Goal: Contribute content: Contribute content

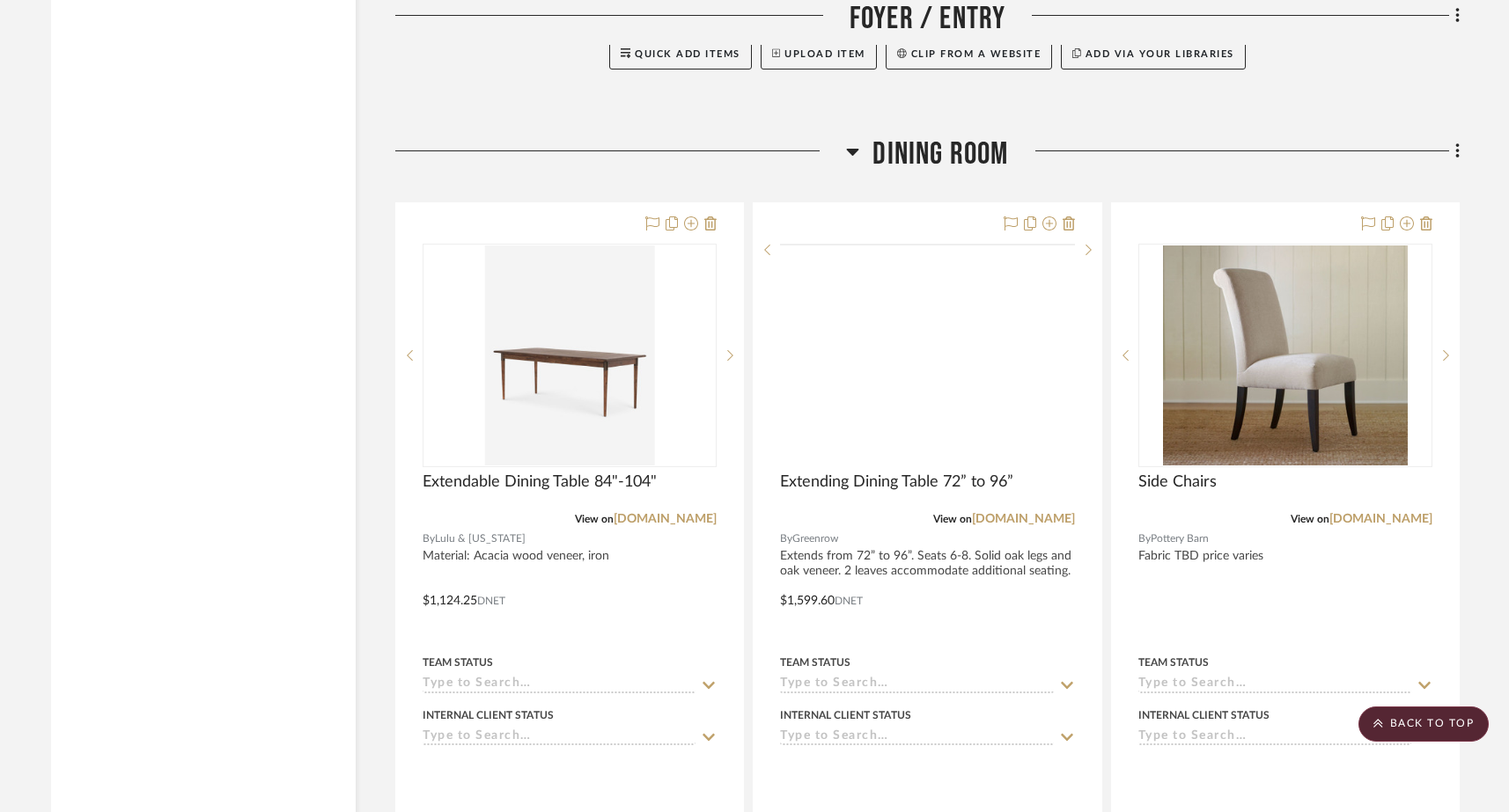
scroll to position [3858, 0]
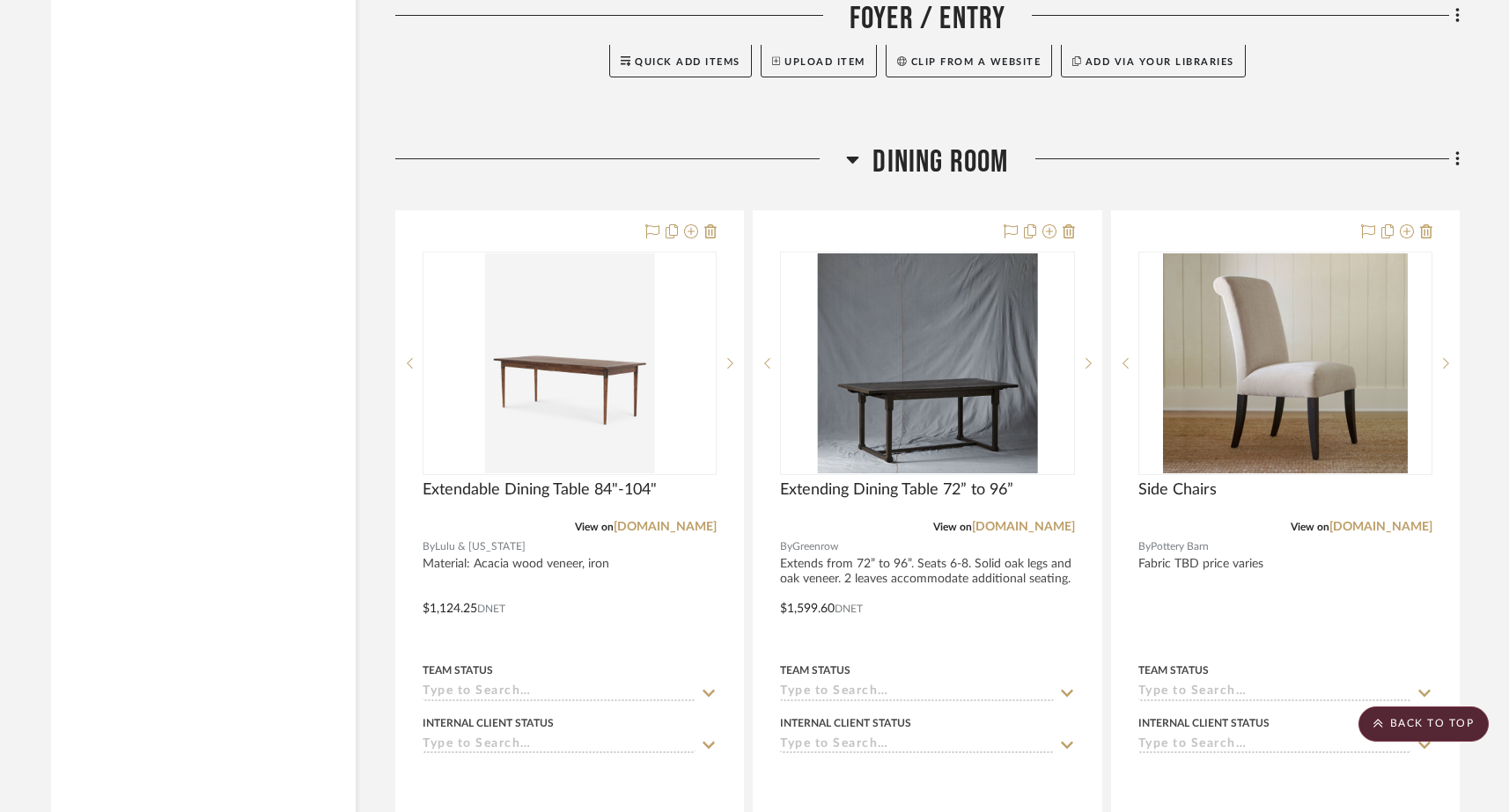
drag, startPoint x: 557, startPoint y: 708, endPoint x: 1164, endPoint y: 10, distance: 925.0
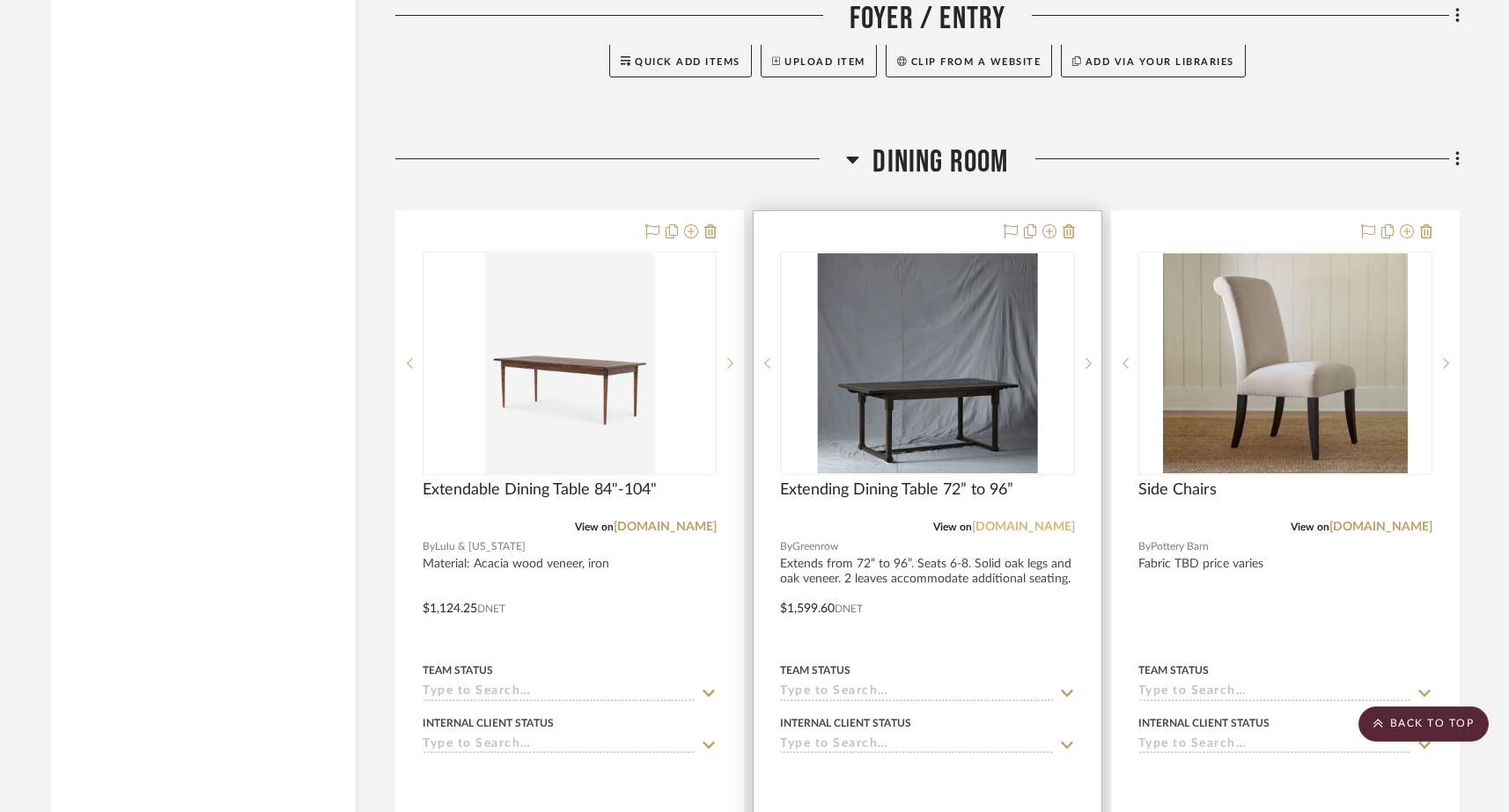
click at [1011, 520] on link "greenrow.com" at bounding box center [1023, 526] width 103 height 12
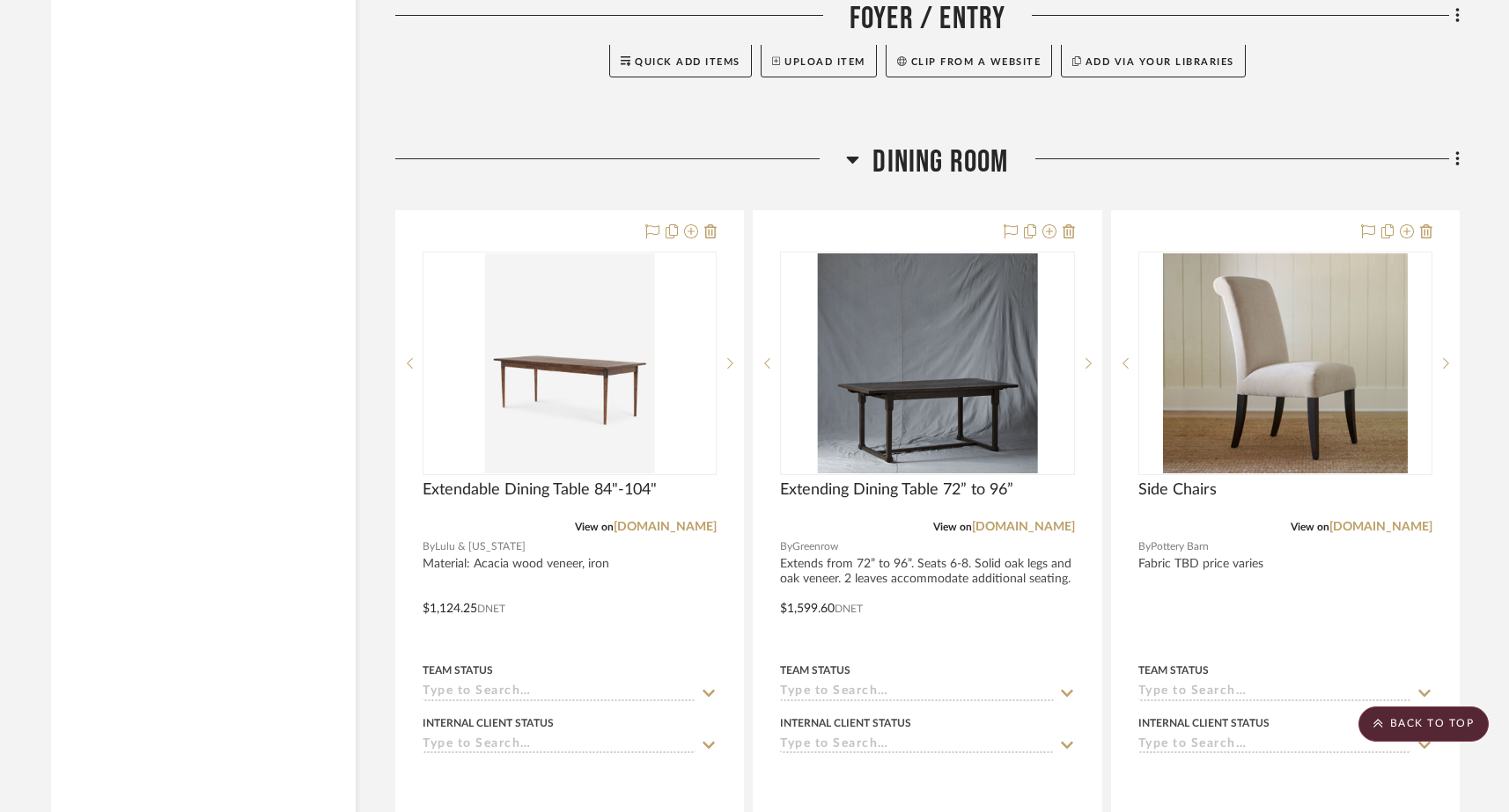
click at [1187, 151] on icon at bounding box center [1458, 159] width 4 height 15
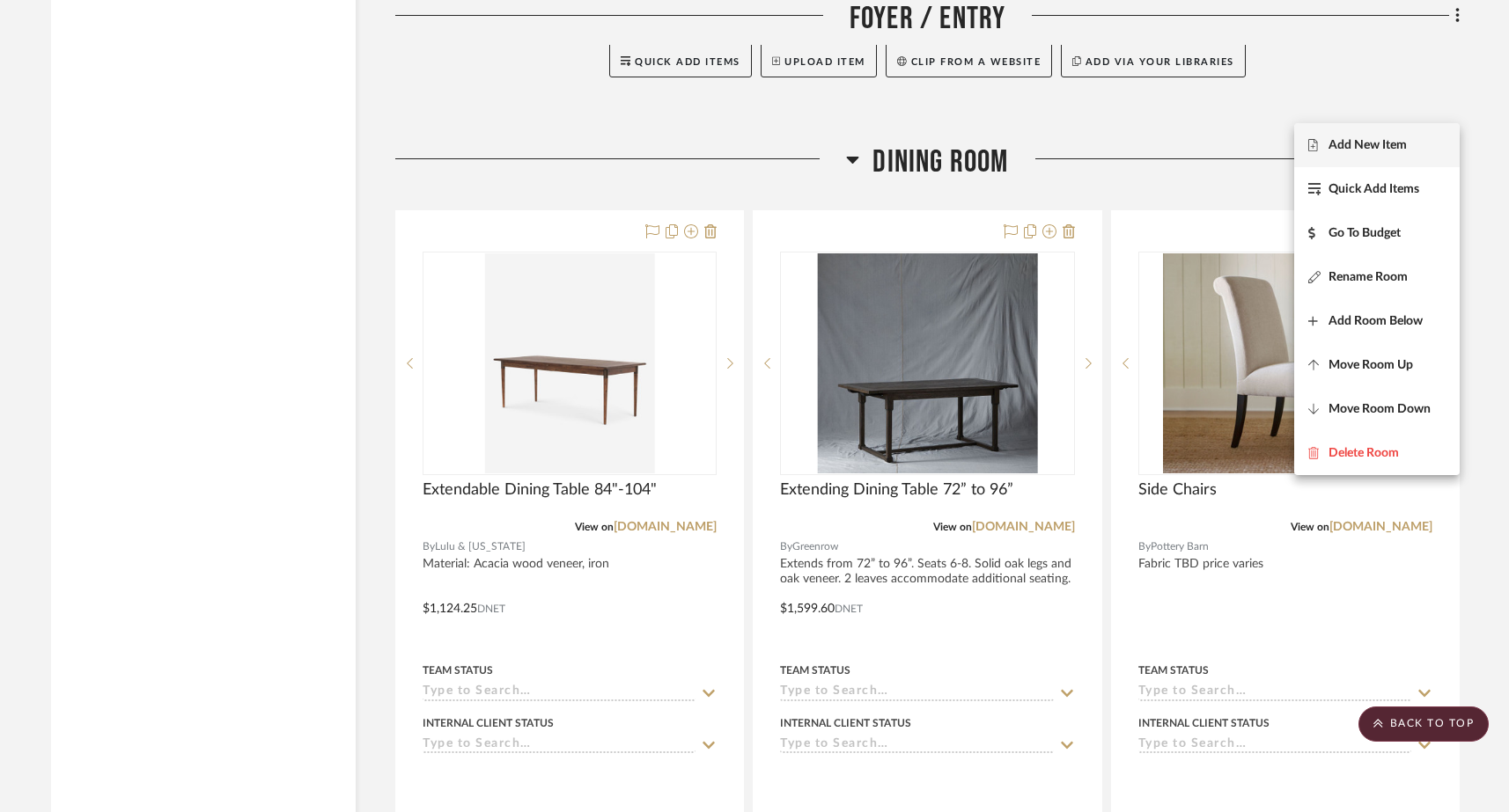
click at [1187, 142] on span "Add New Item" at bounding box center [1377, 145] width 138 height 15
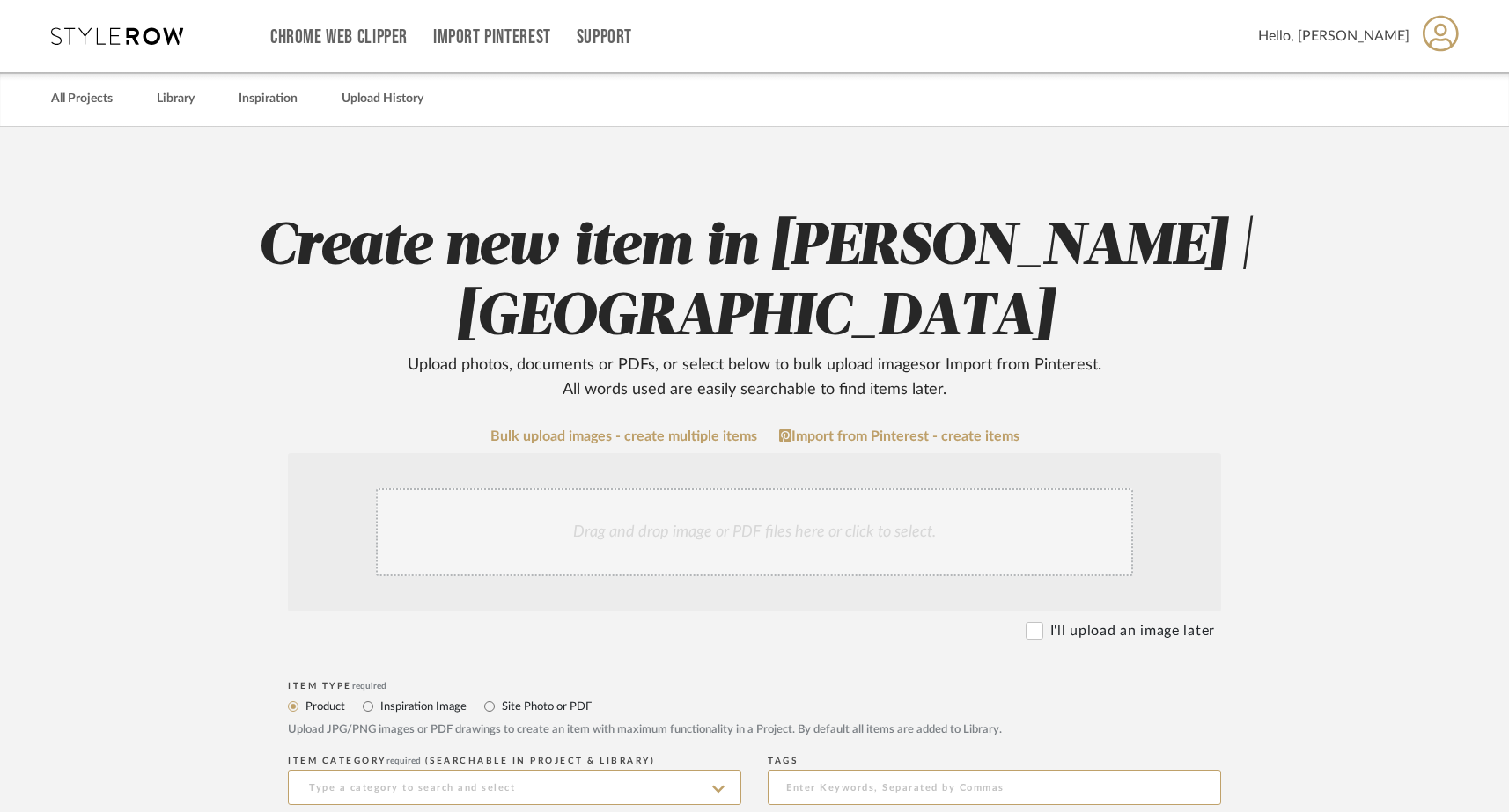
click at [843, 514] on div "Drag and drop image or PDF files here or click to select." at bounding box center [754, 532] width 757 height 88
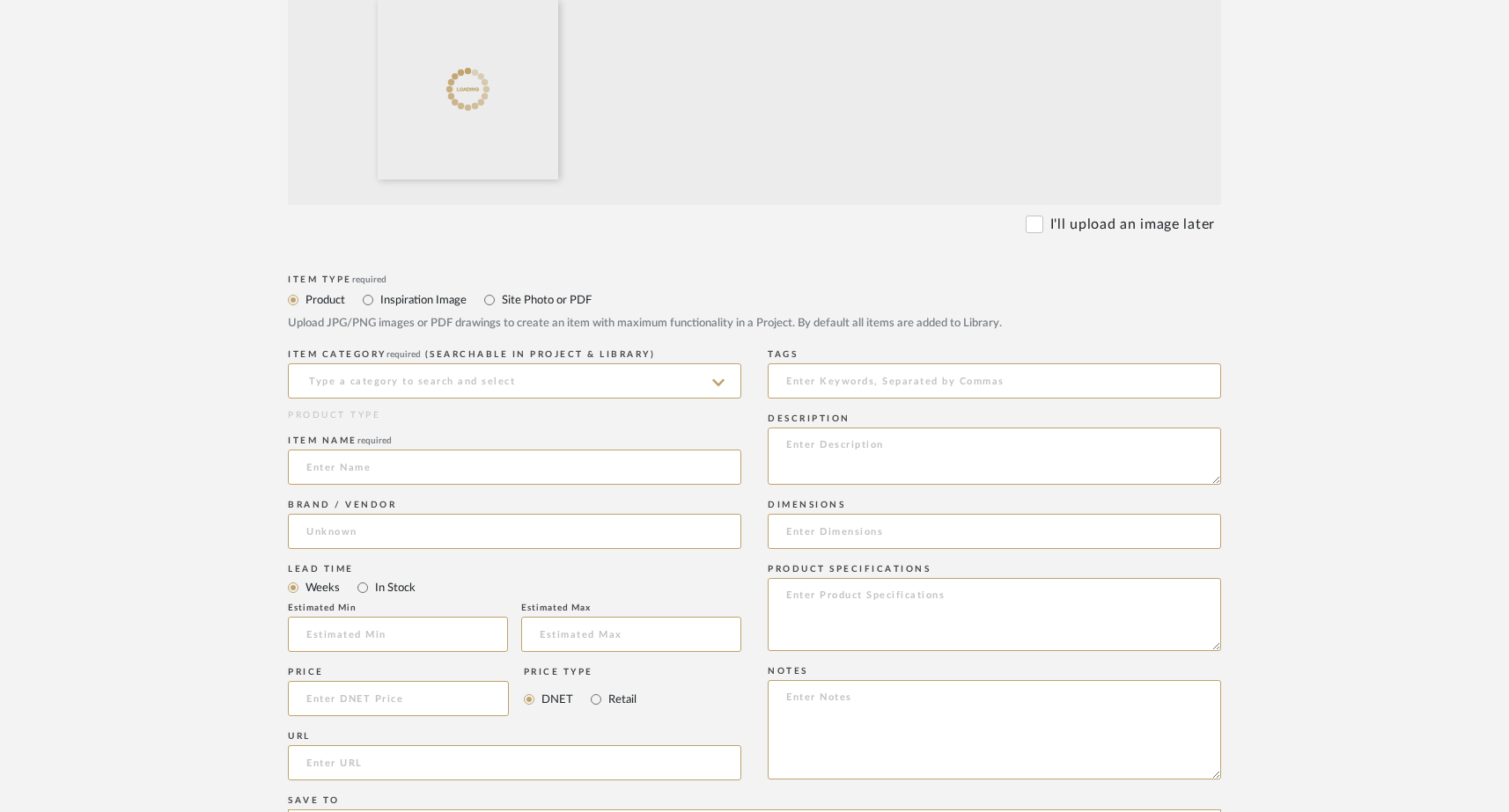
scroll to position [598, 0]
click at [366, 295] on input "Inspiration Image" at bounding box center [368, 295] width 21 height 21
radio input "true"
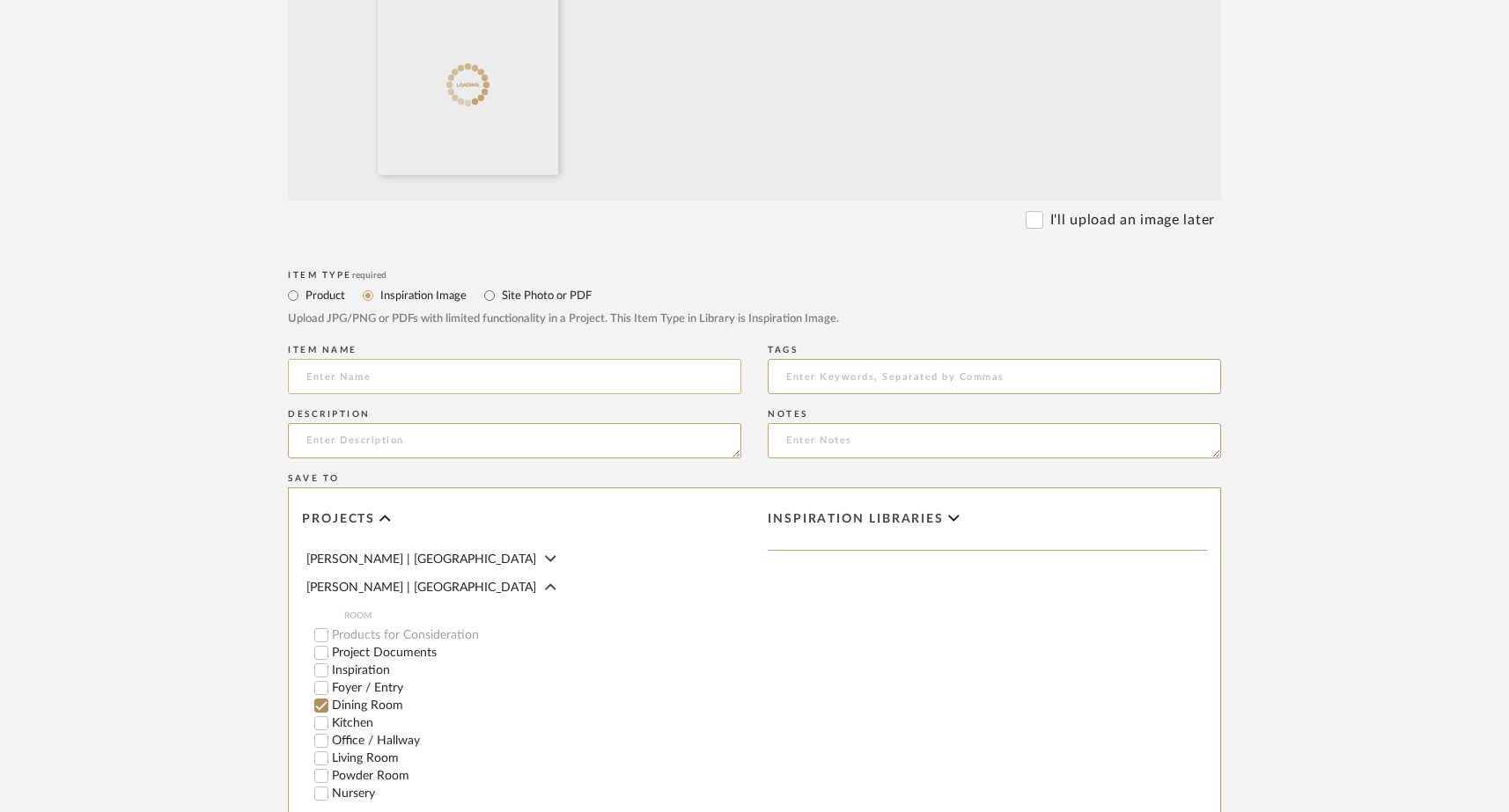
click at [641, 386] on input at bounding box center [514, 376] width 453 height 35
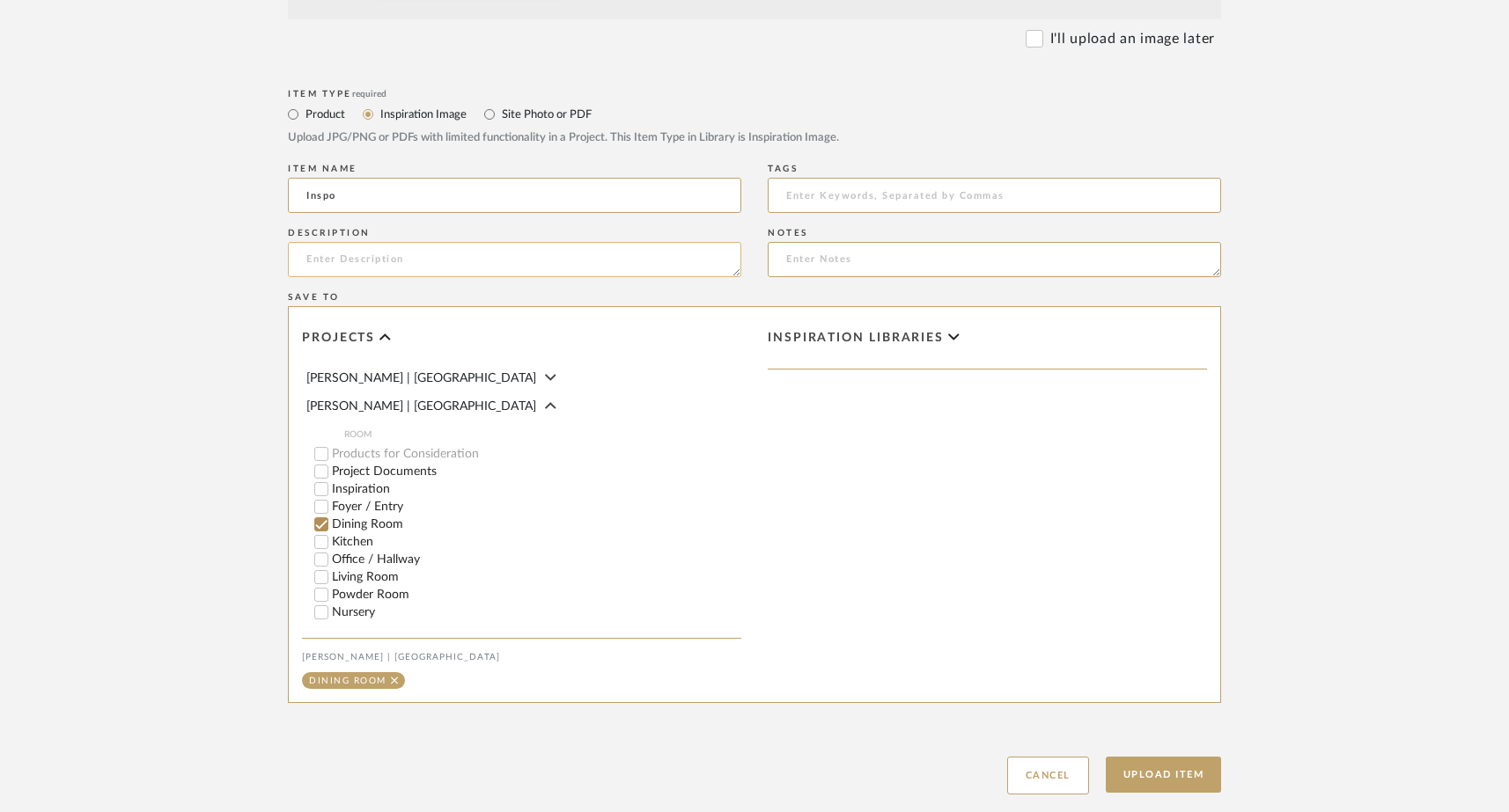
scroll to position [887, 0]
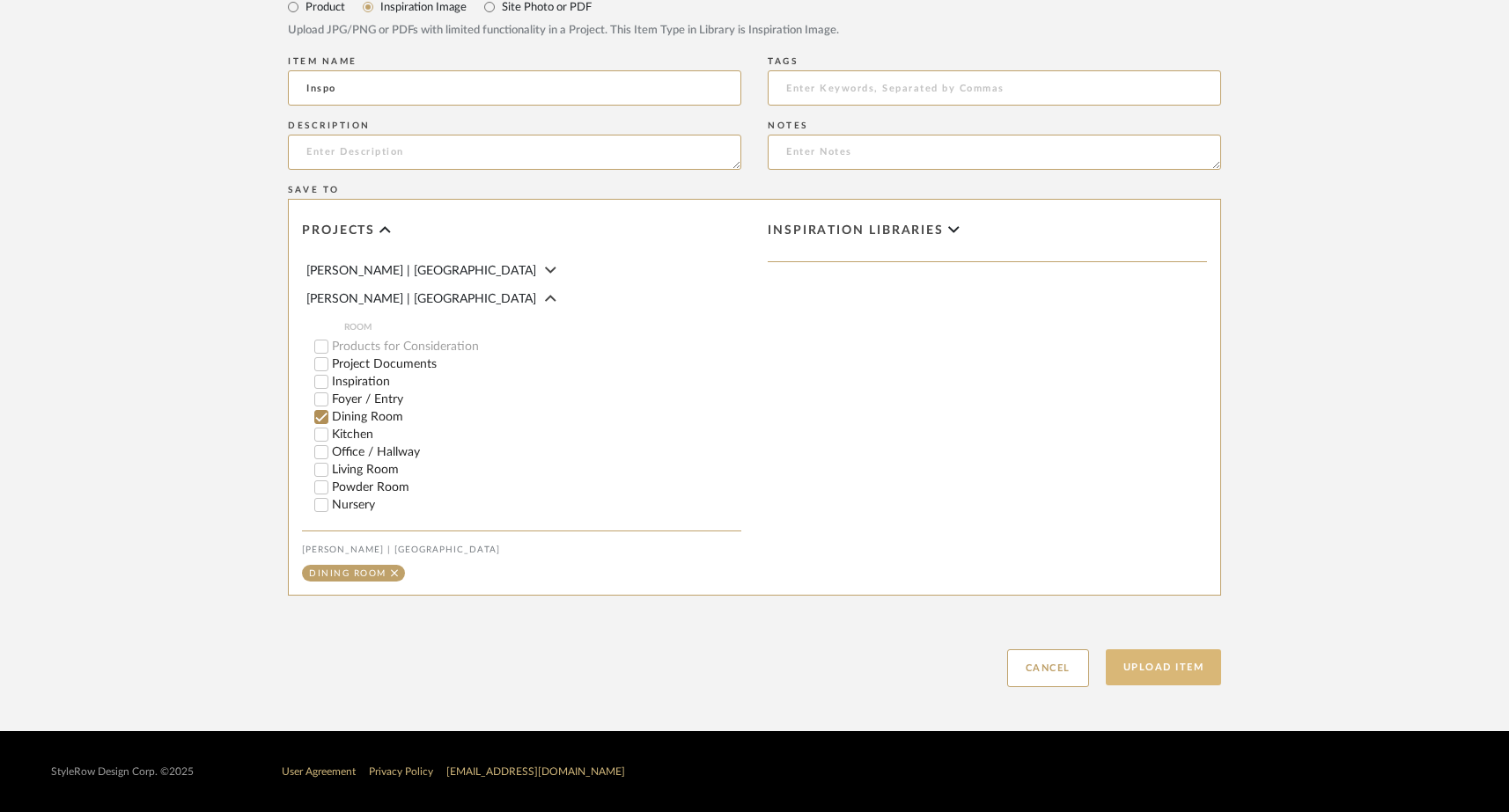
type input "Inspo"
click at [1160, 661] on button "Upload Item" at bounding box center [1164, 668] width 116 height 36
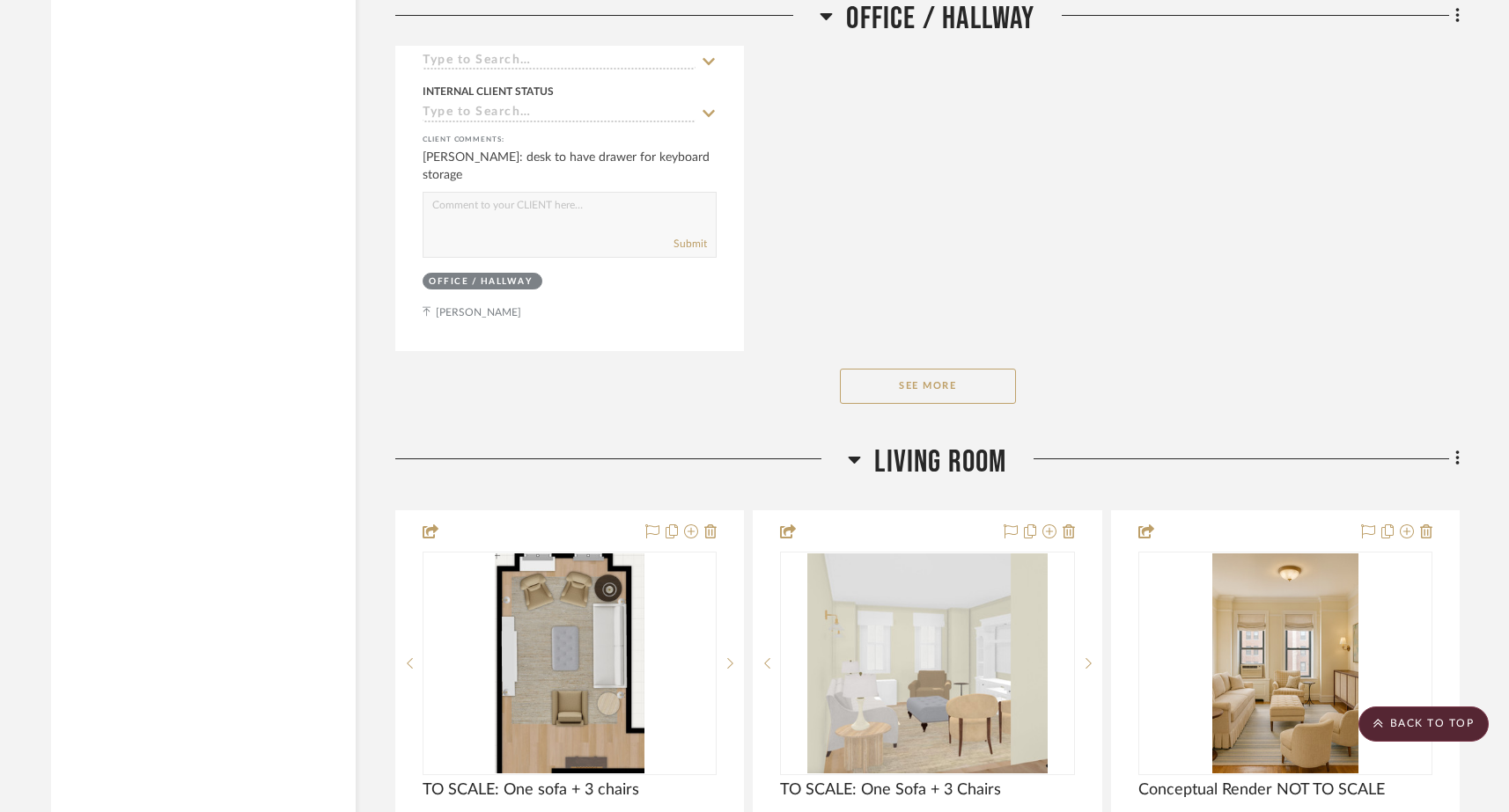
scroll to position [9700, 0]
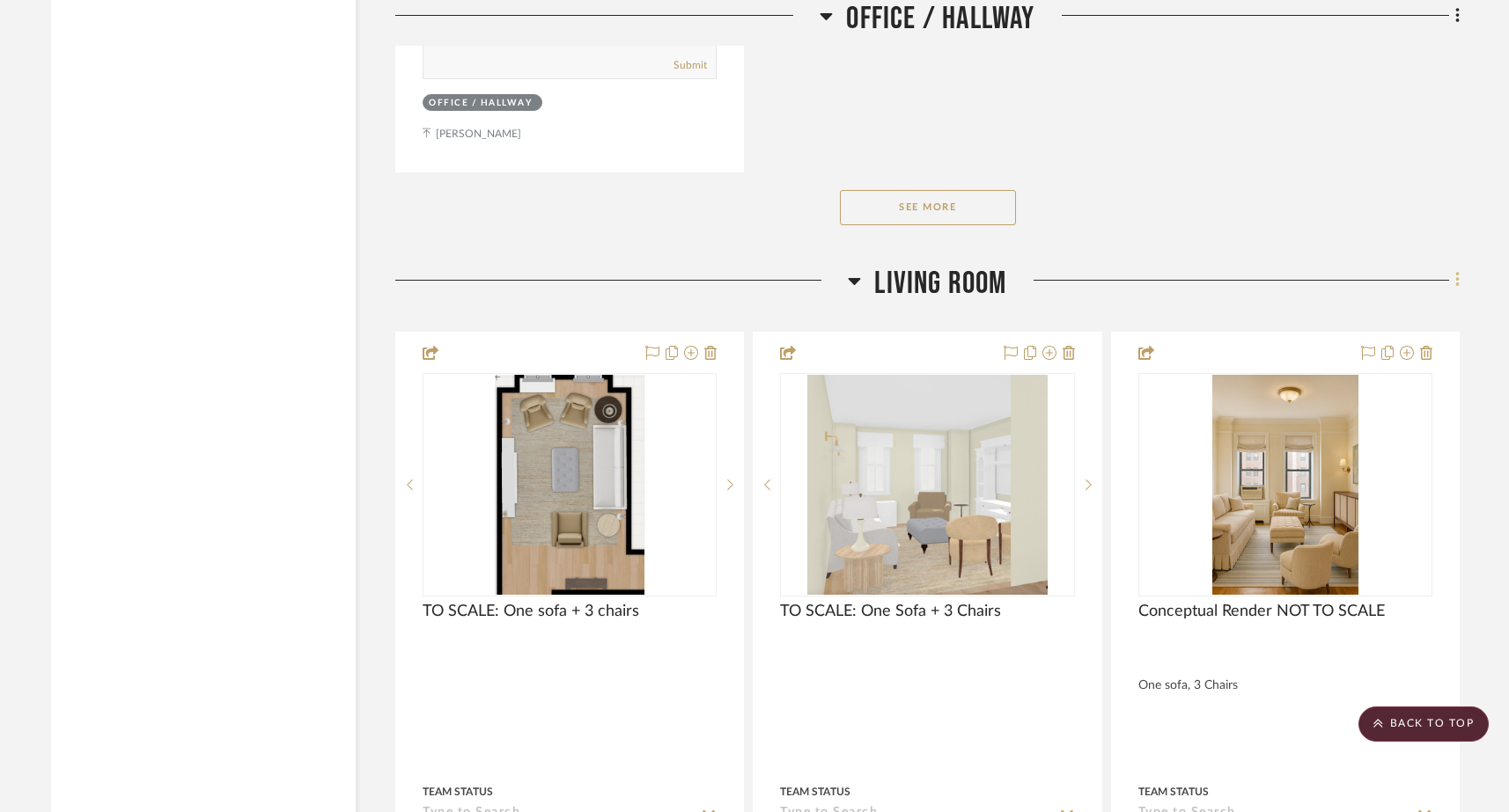
click at [1187, 273] on icon at bounding box center [1458, 280] width 4 height 15
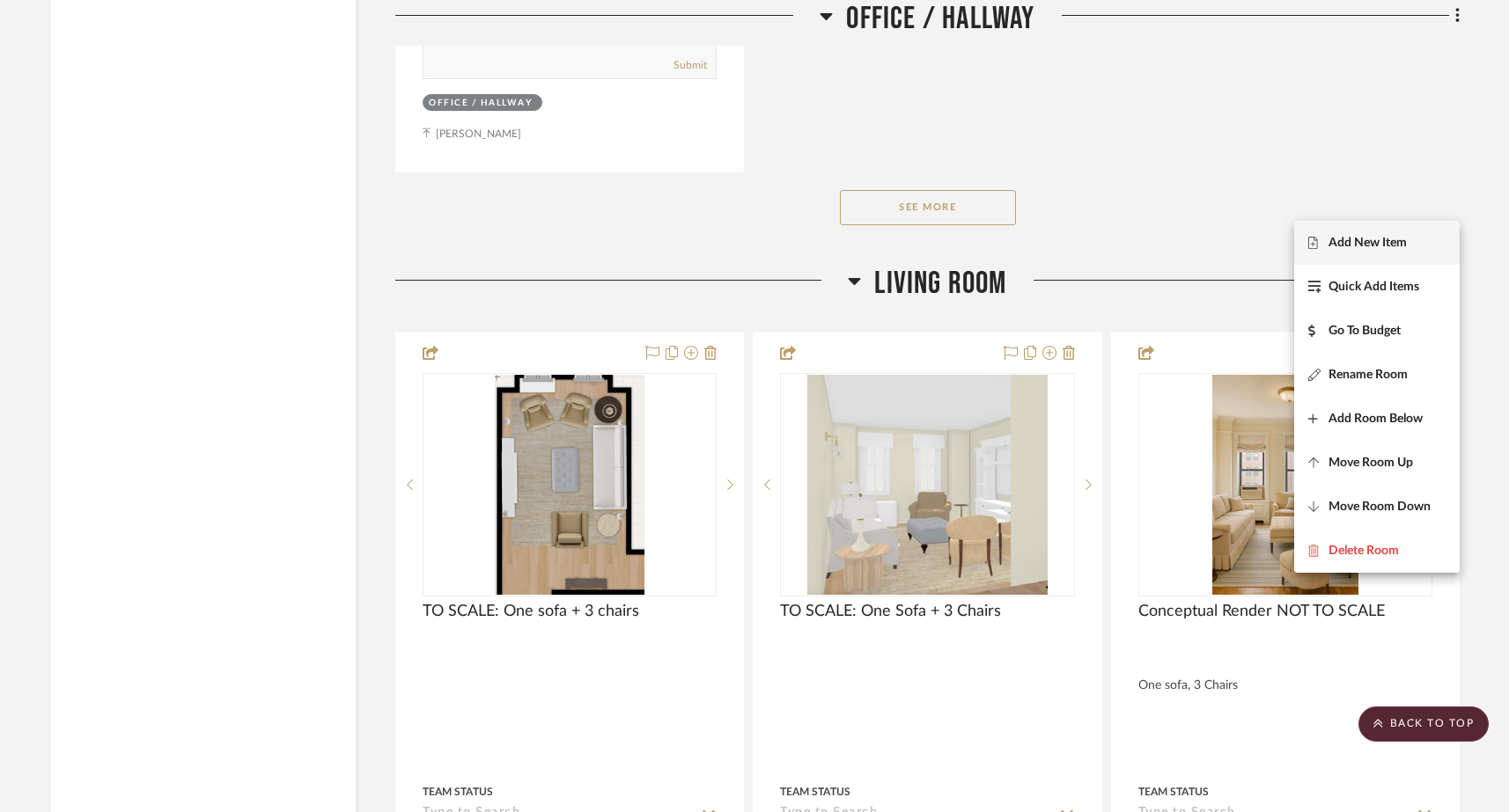
click at [1187, 243] on span "Add New Item" at bounding box center [1377, 242] width 138 height 15
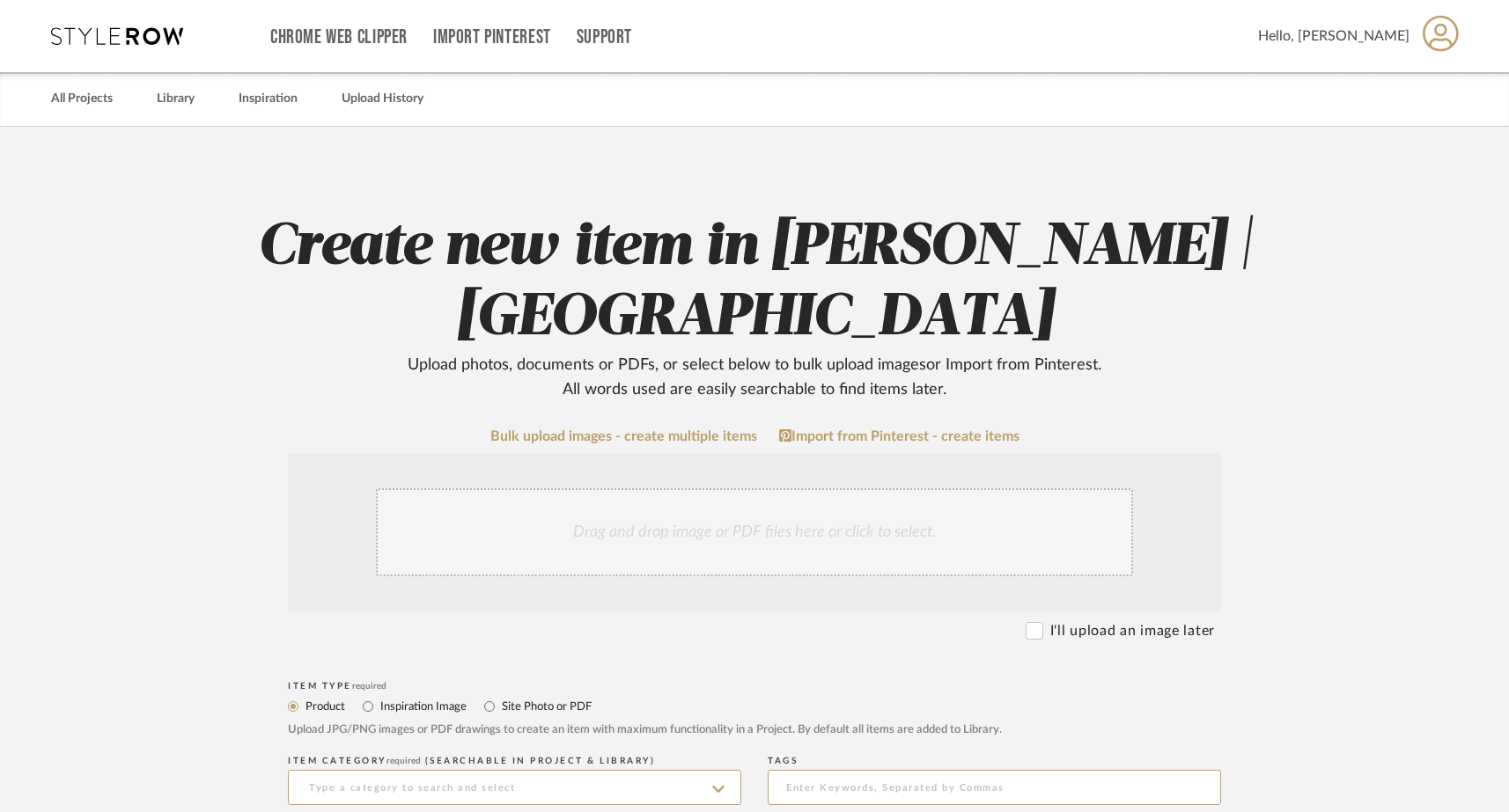
scroll to position [39, 0]
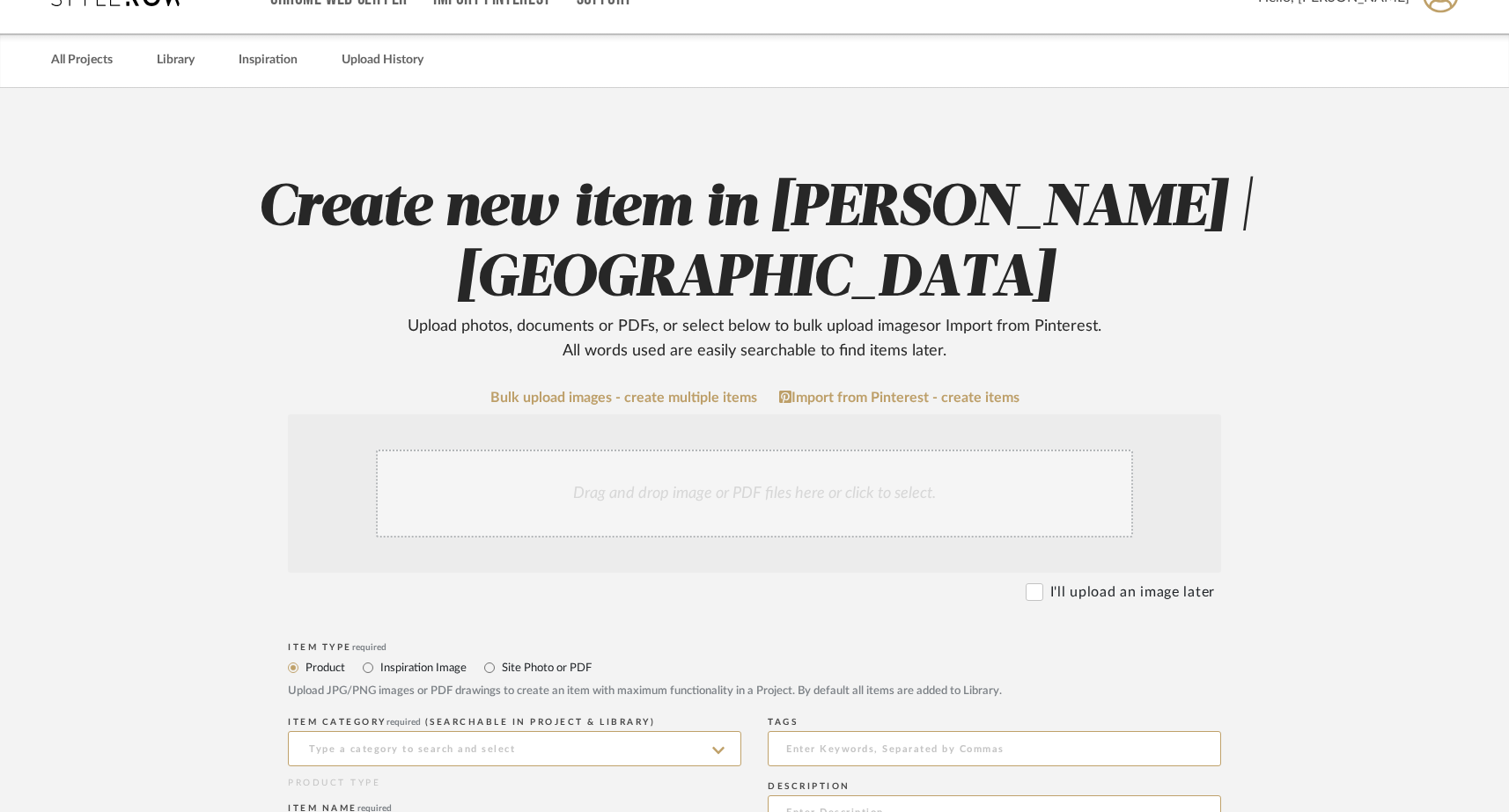
click at [938, 513] on div "Drag and drop image or PDF files here or click to select." at bounding box center [754, 493] width 757 height 88
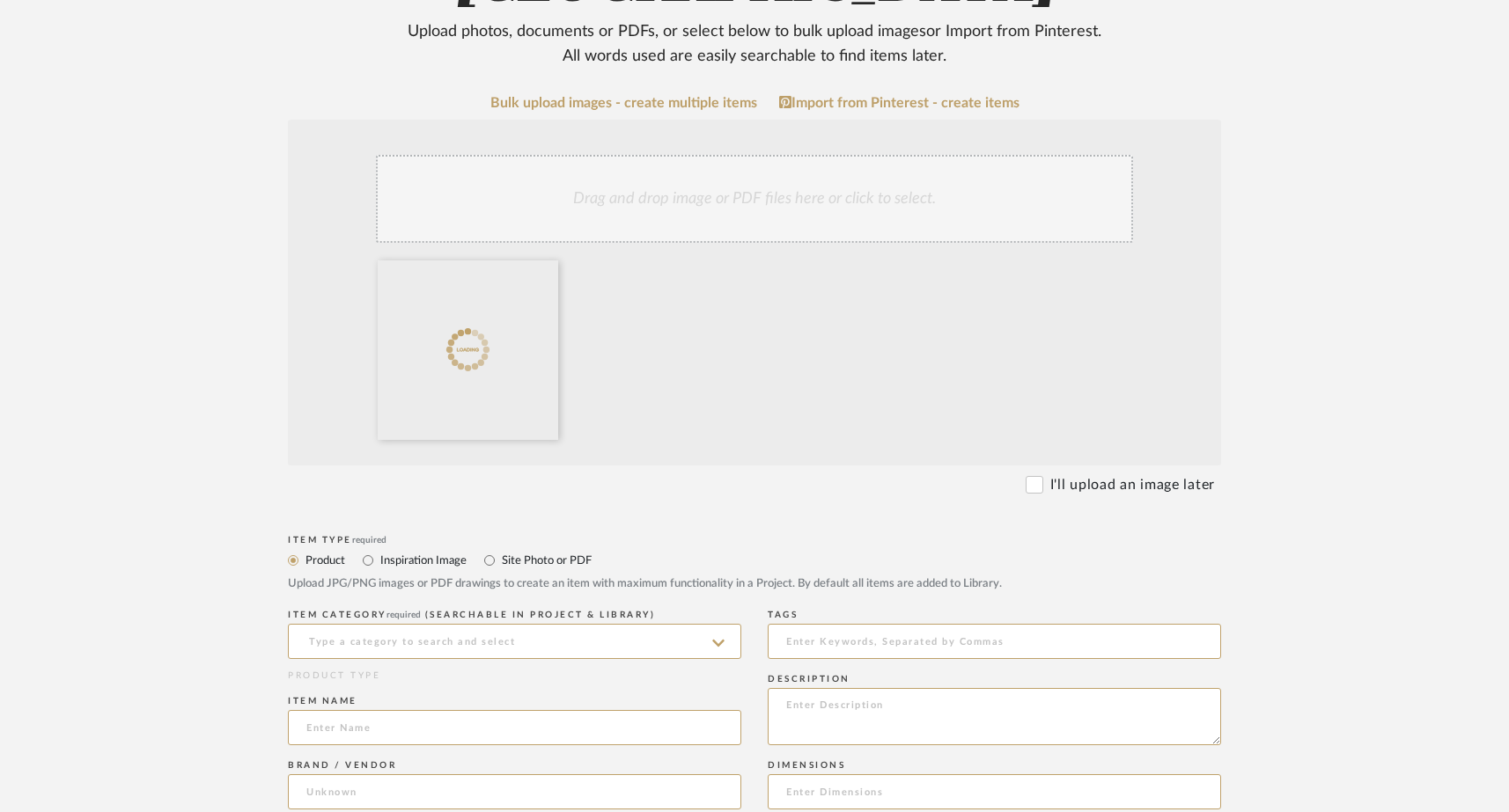
scroll to position [358, 0]
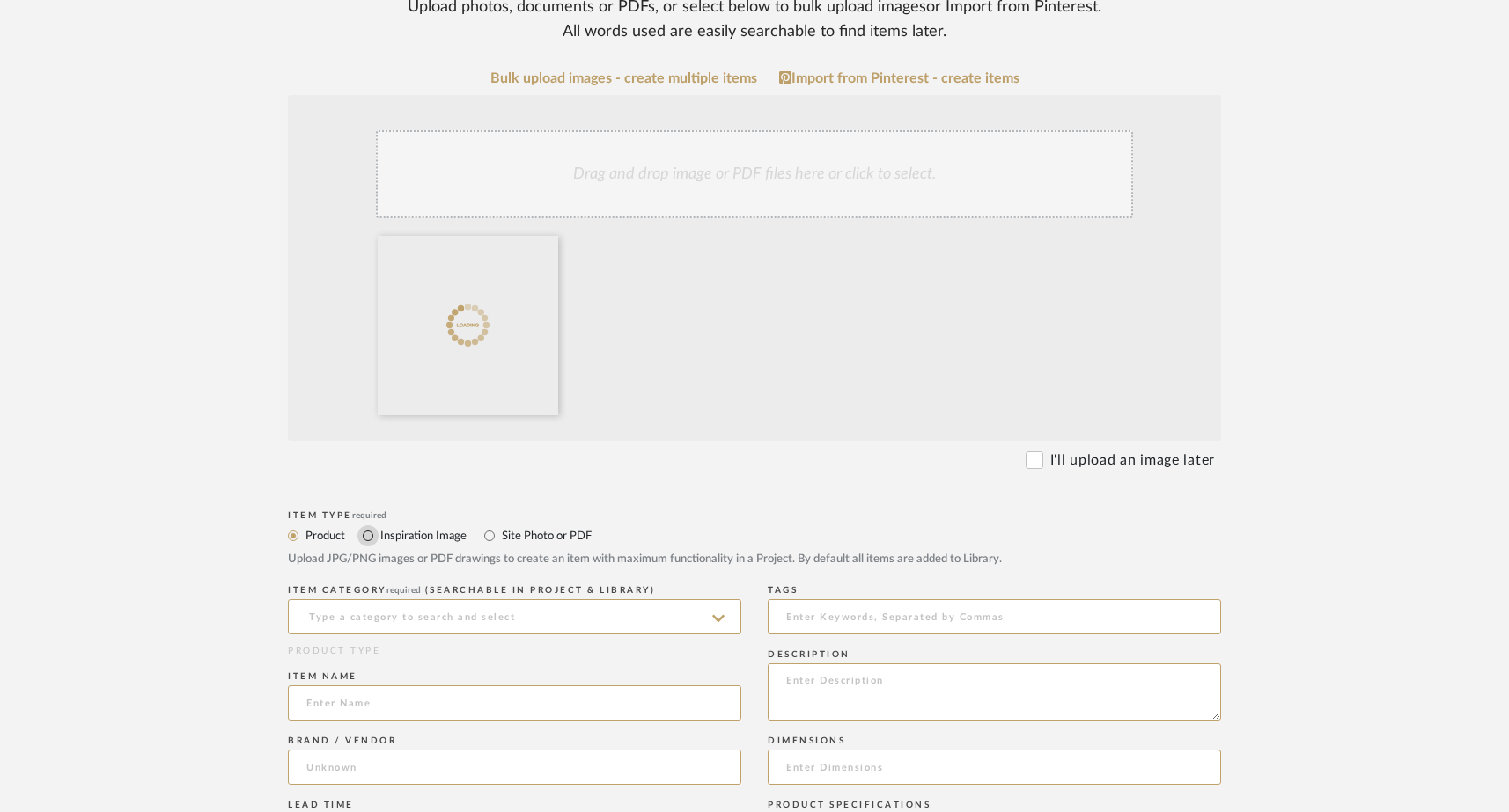
click at [370, 533] on input "Inspiration Image" at bounding box center [368, 536] width 21 height 21
radio input "true"
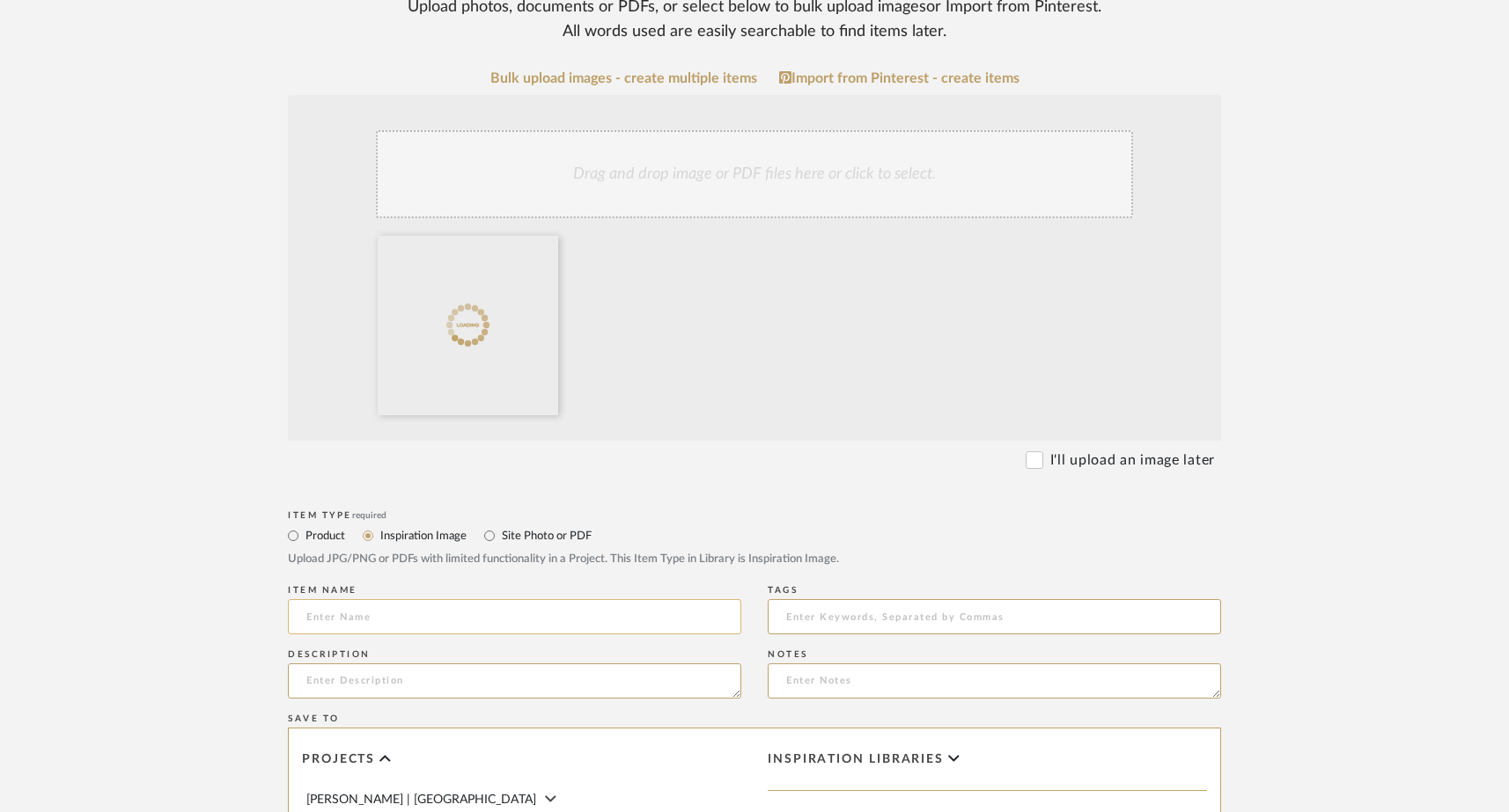
click at [368, 612] on input at bounding box center [514, 616] width 453 height 35
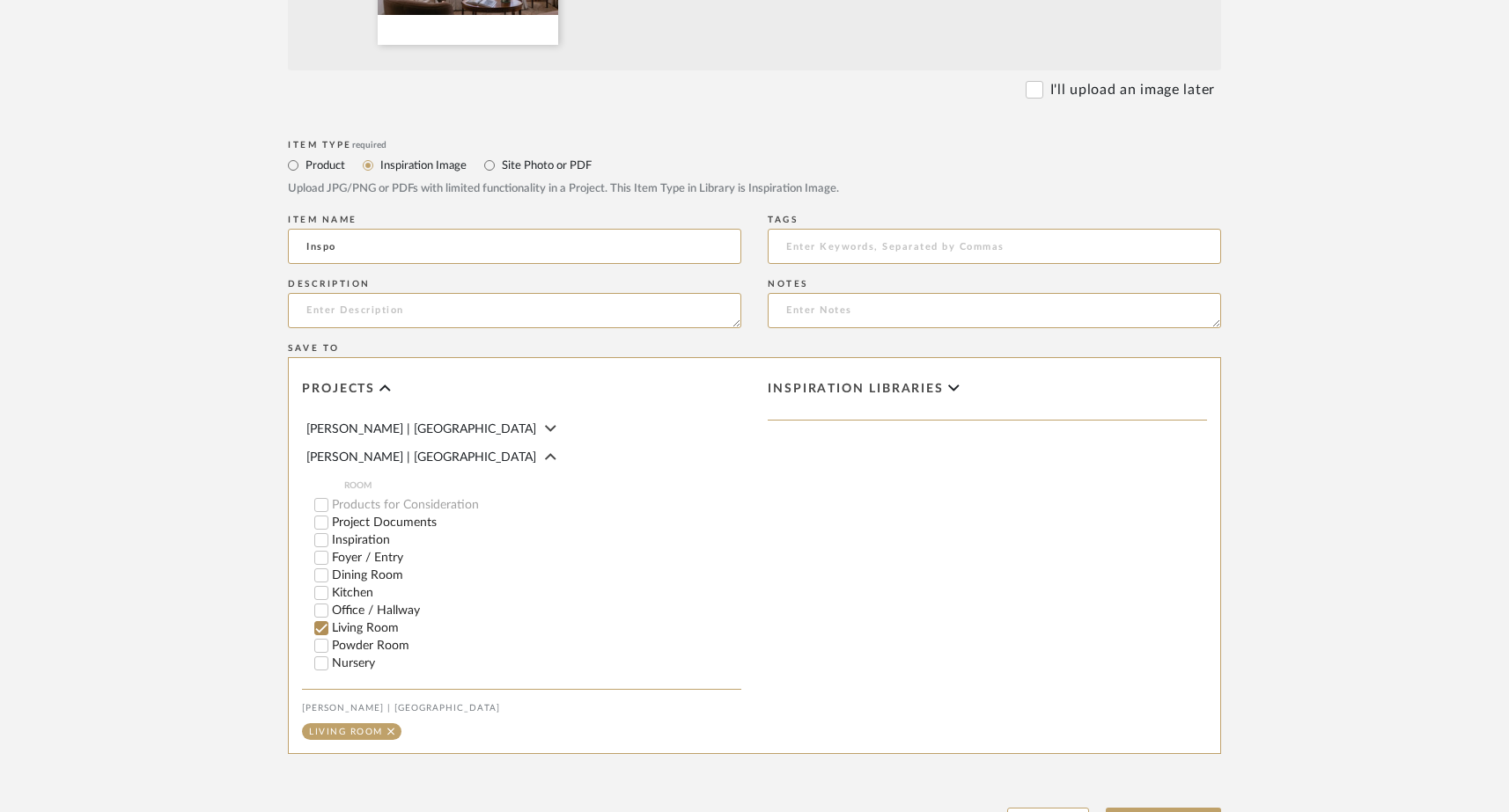
scroll to position [887, 0]
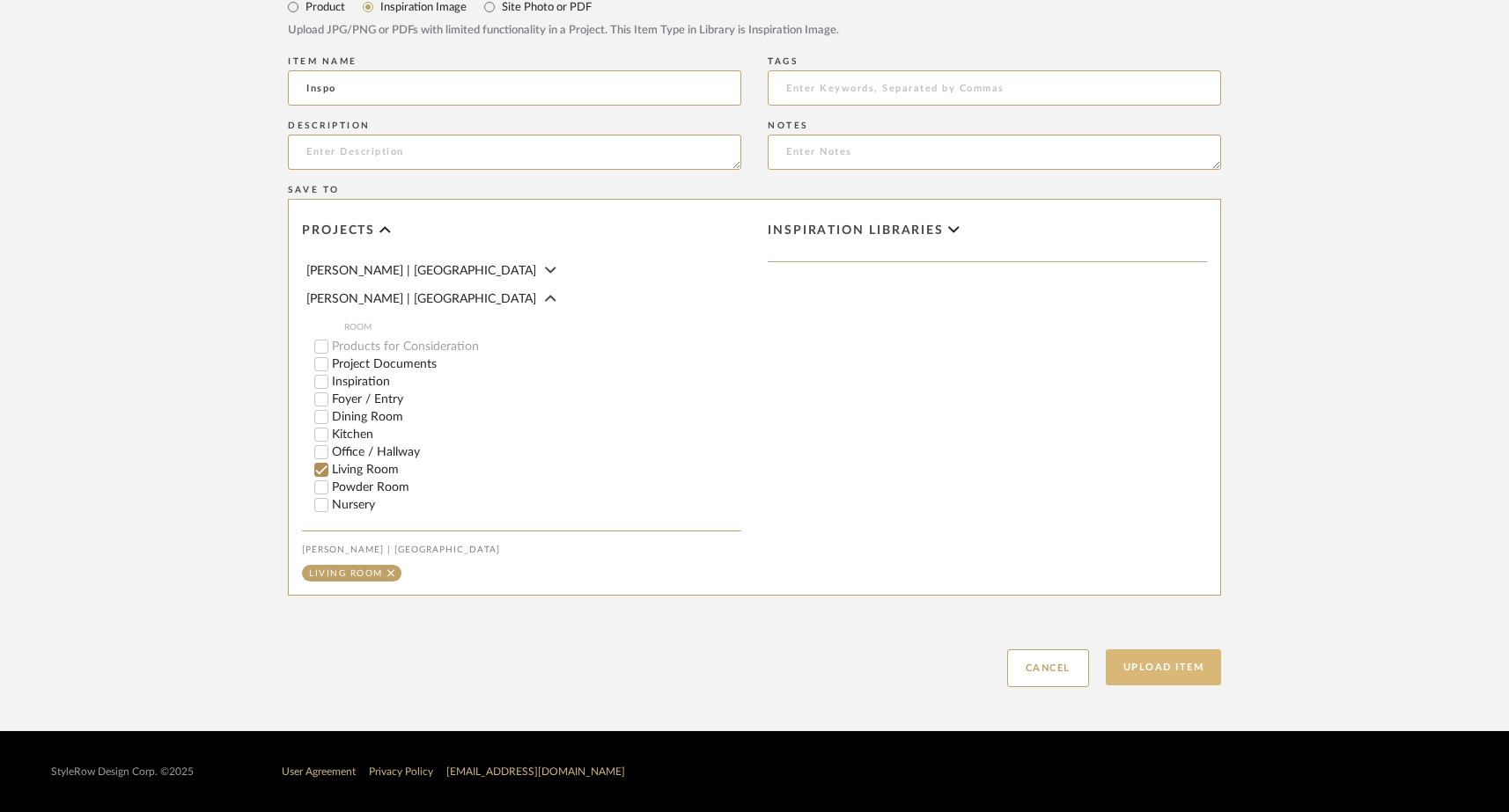
type input "Inspo"
click at [1151, 678] on button "Upload Item" at bounding box center [1164, 668] width 116 height 36
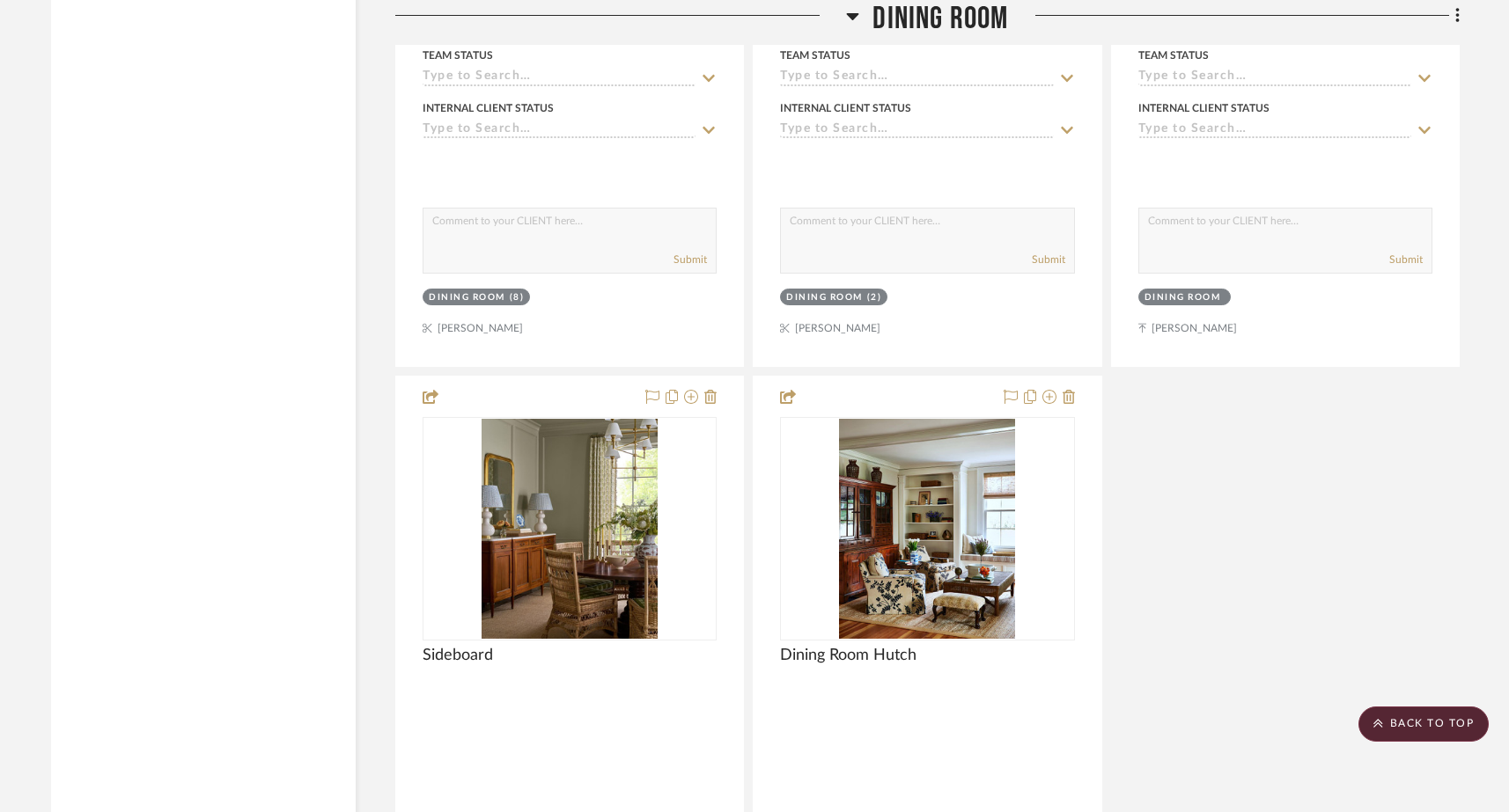
scroll to position [4672, 0]
